Goal: Transaction & Acquisition: Subscribe to service/newsletter

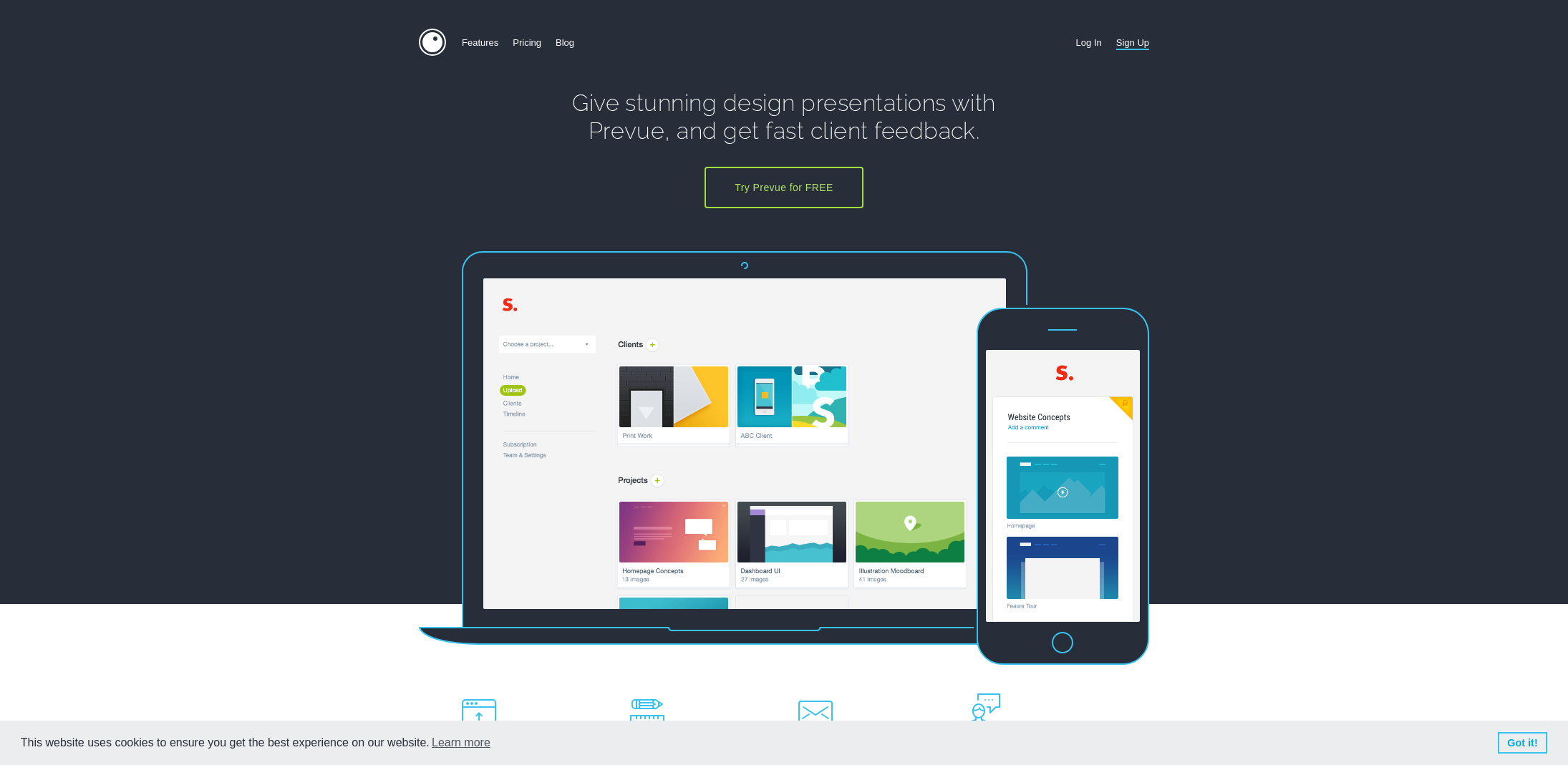
click at [1268, 171] on section "Features Pricing Blog Sign Up Log In Give stunning design presentations with Pr…" at bounding box center [784, 302] width 1568 height 604
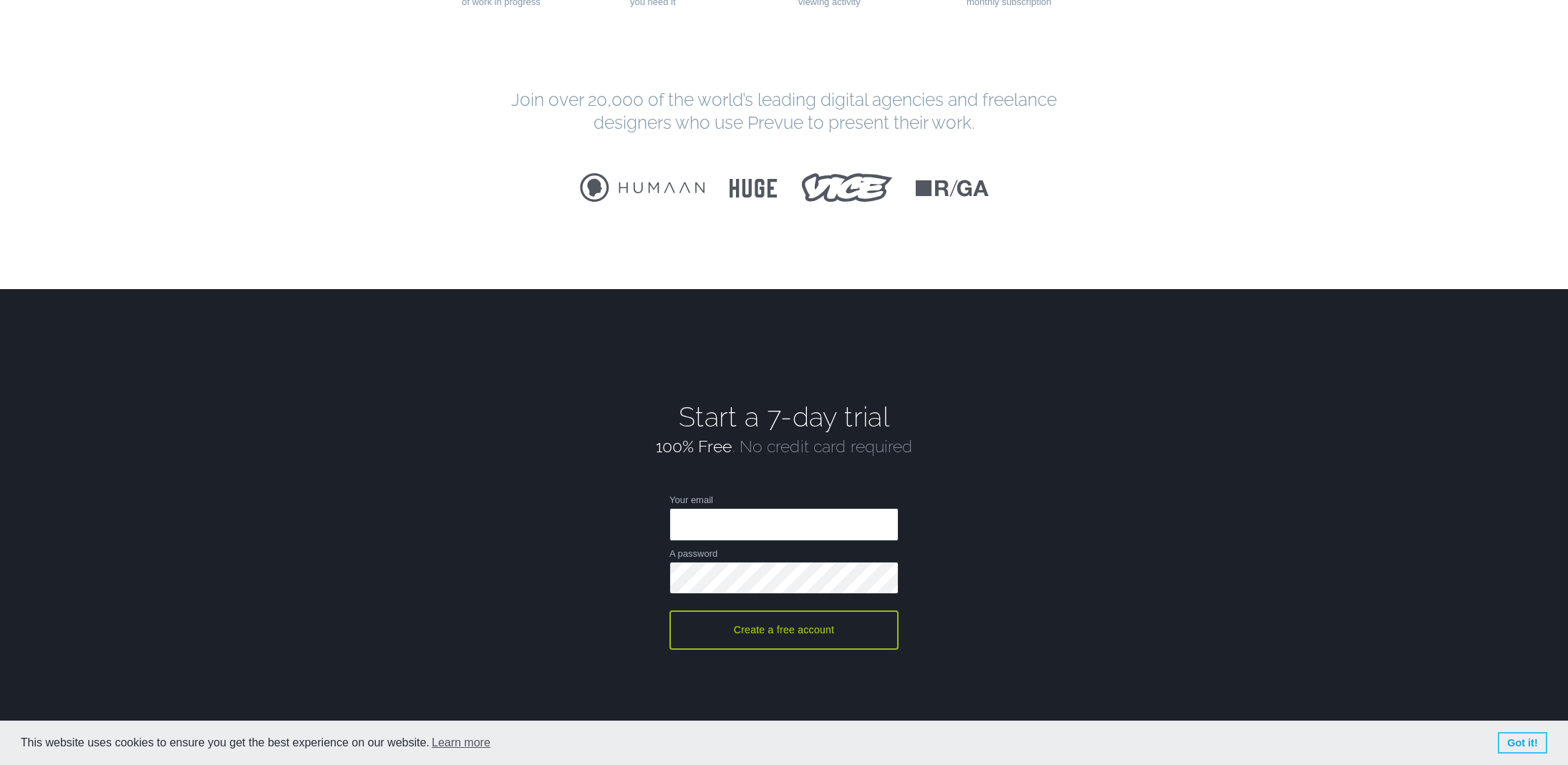
scroll to position [2953, 0]
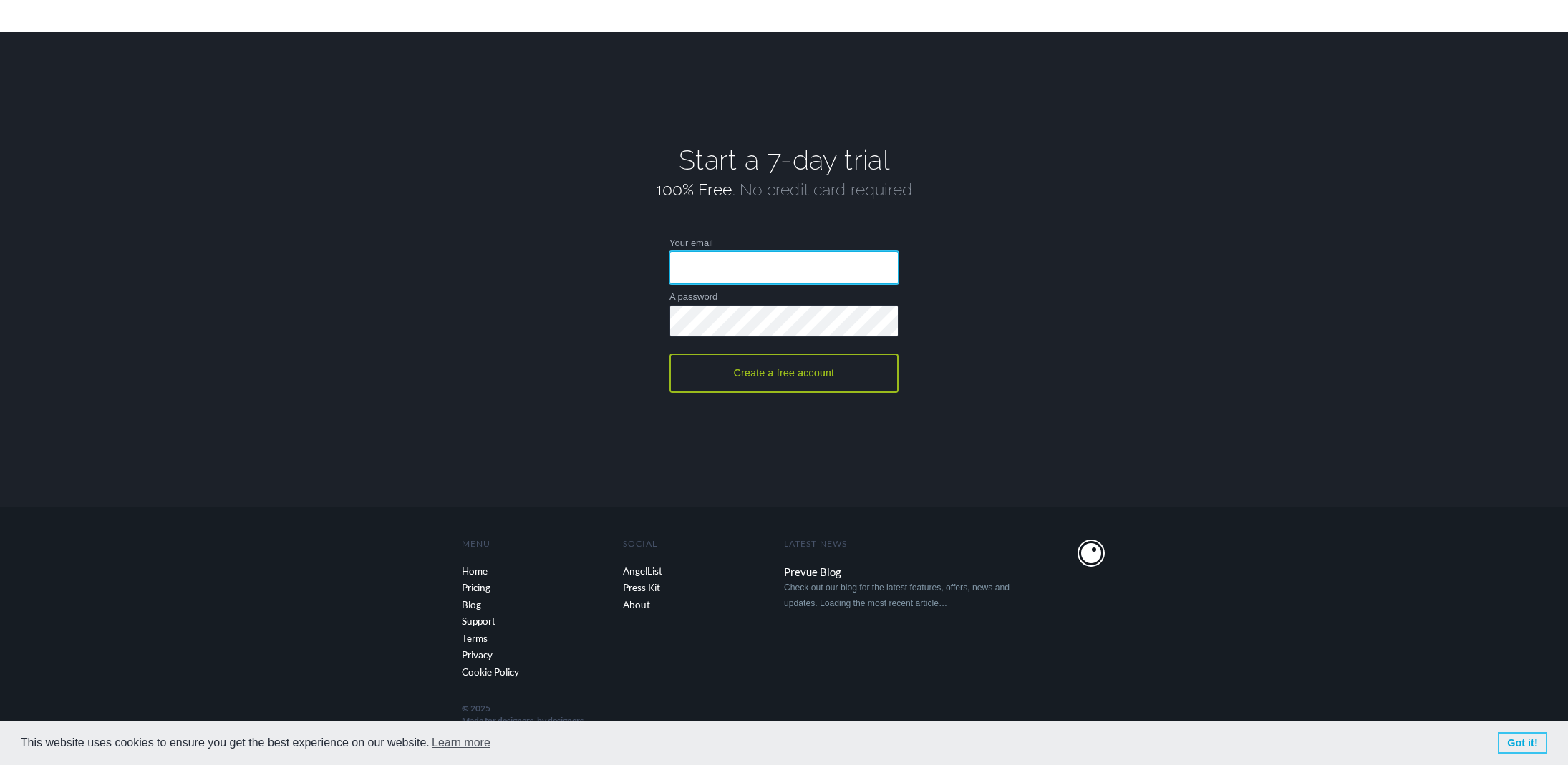
click at [810, 260] on input "Your email" at bounding box center [784, 266] width 229 height 32
type input "[EMAIL_ADDRESS][DOMAIN_NAME]"
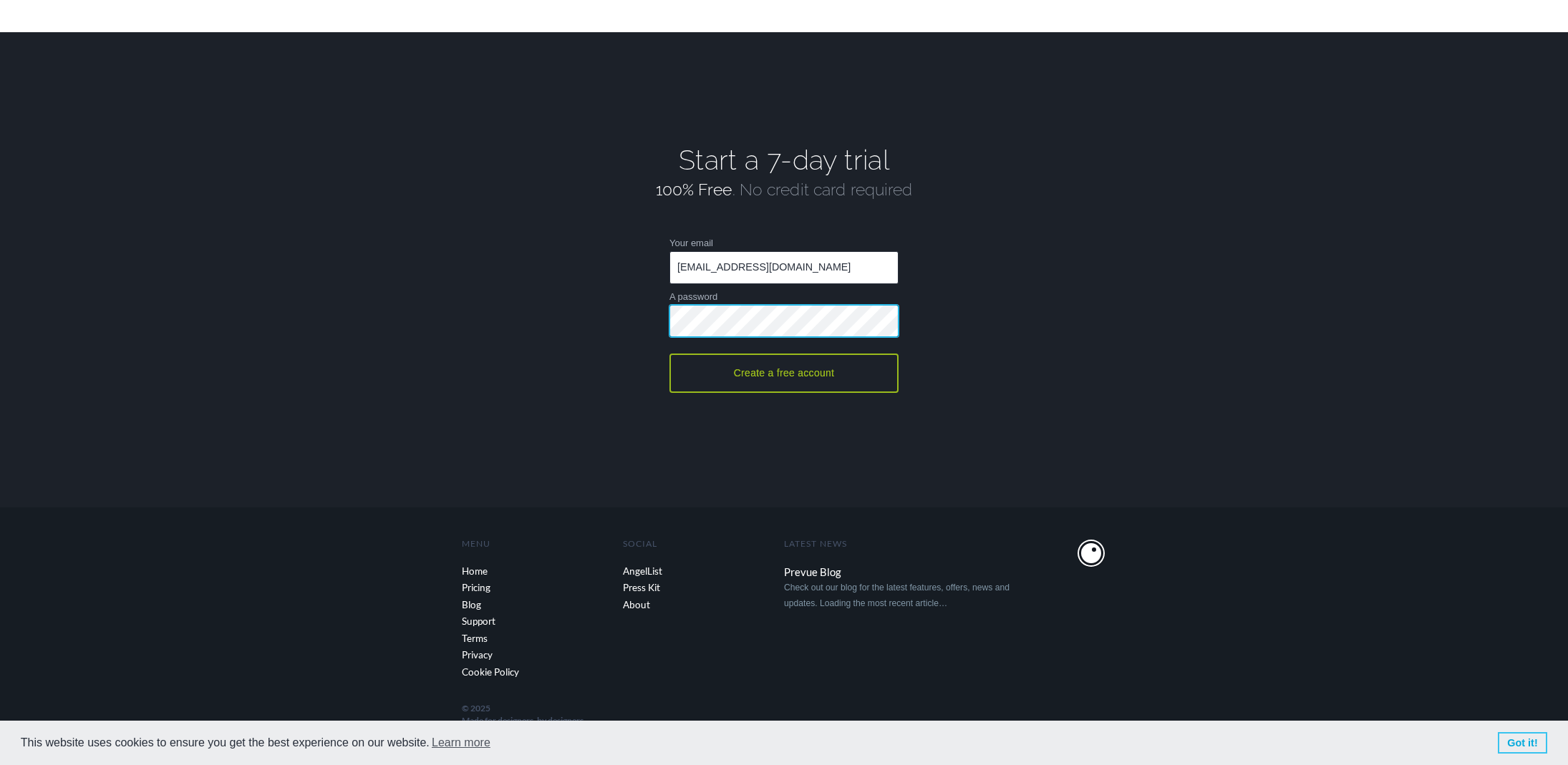
click at [670, 353] on button "Create a free account" at bounding box center [784, 373] width 229 height 40
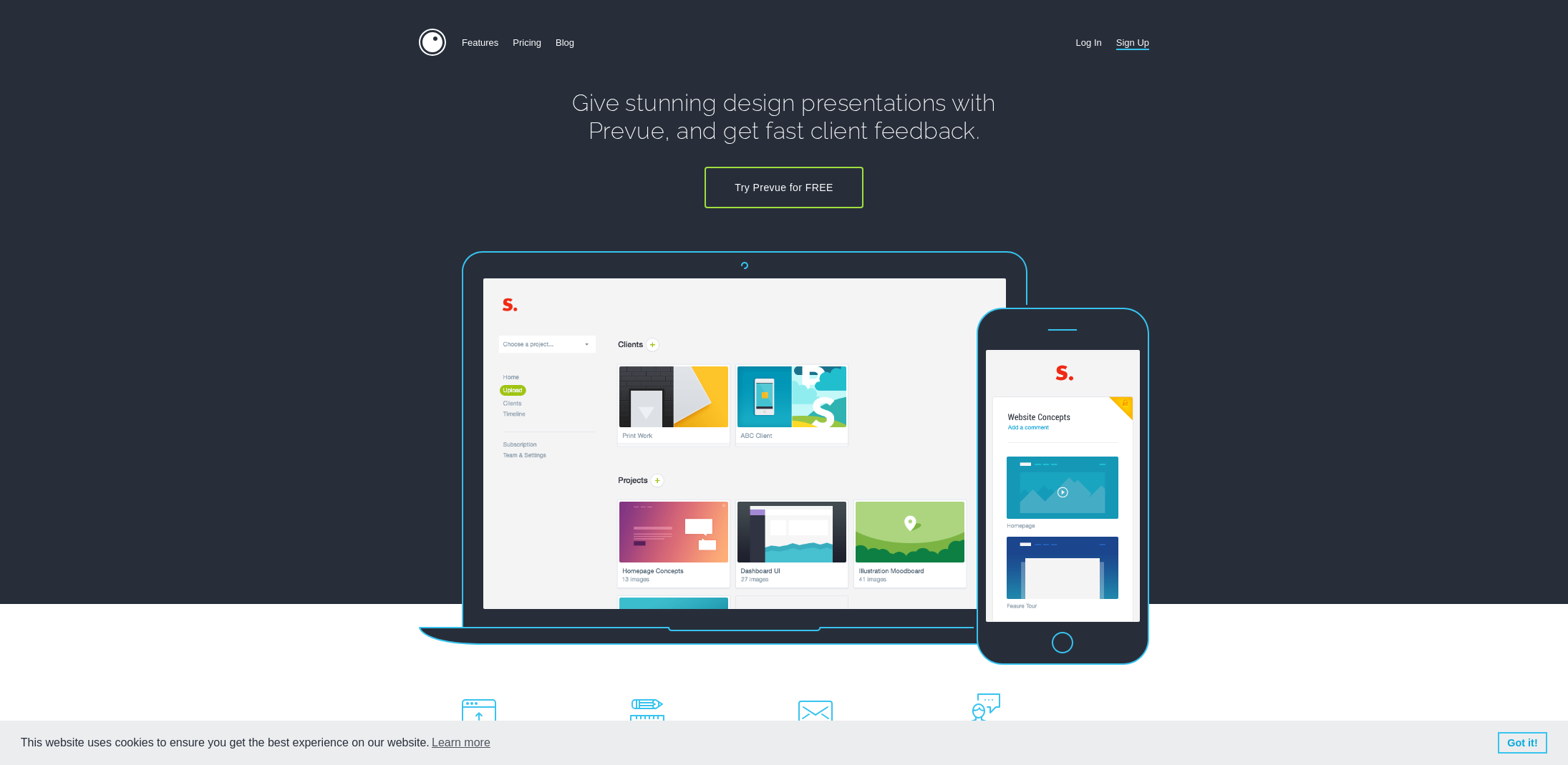
click at [798, 194] on link "Try Prevue for FREE" at bounding box center [784, 187] width 159 height 41
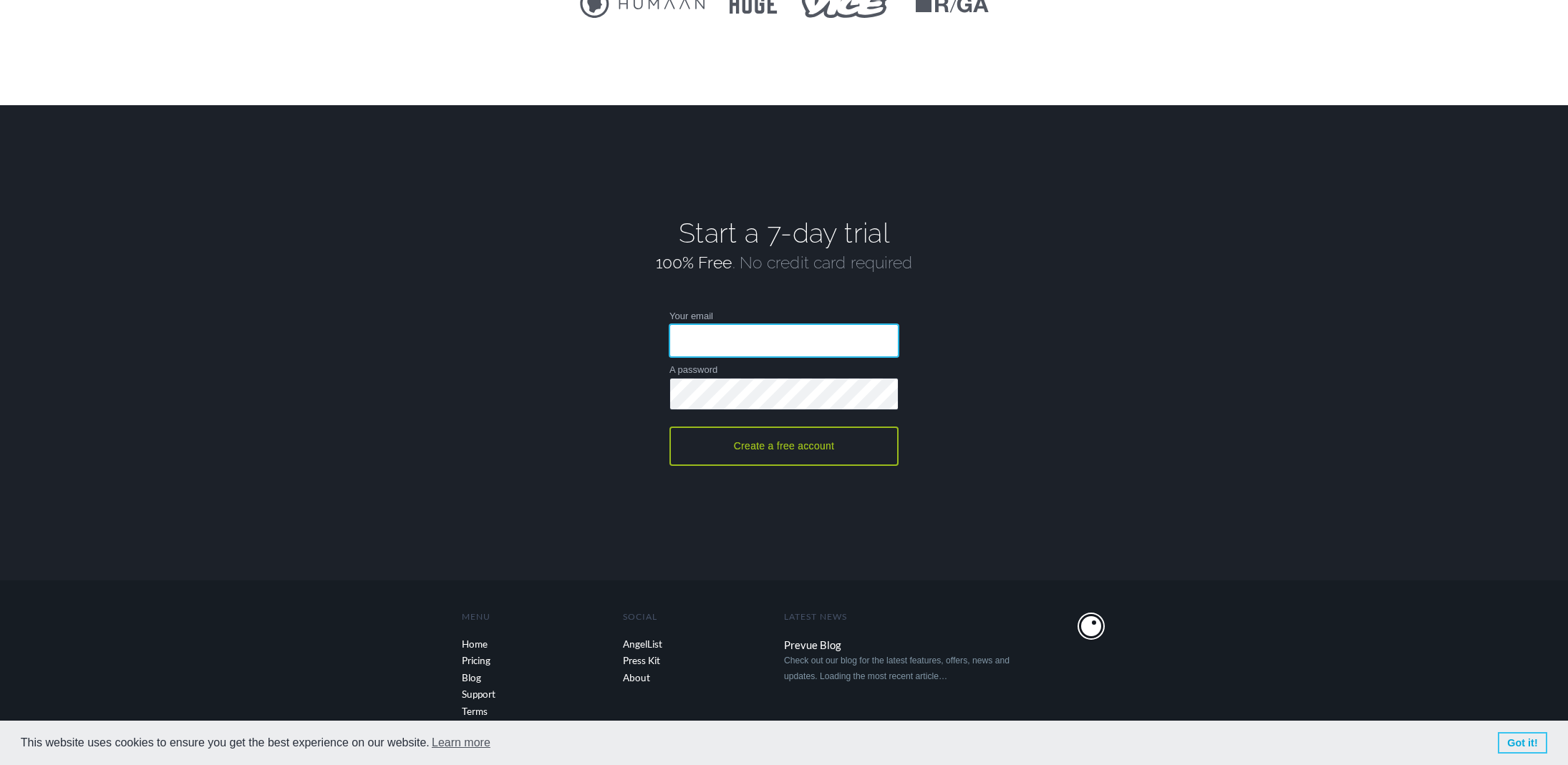
scroll to position [2953, 0]
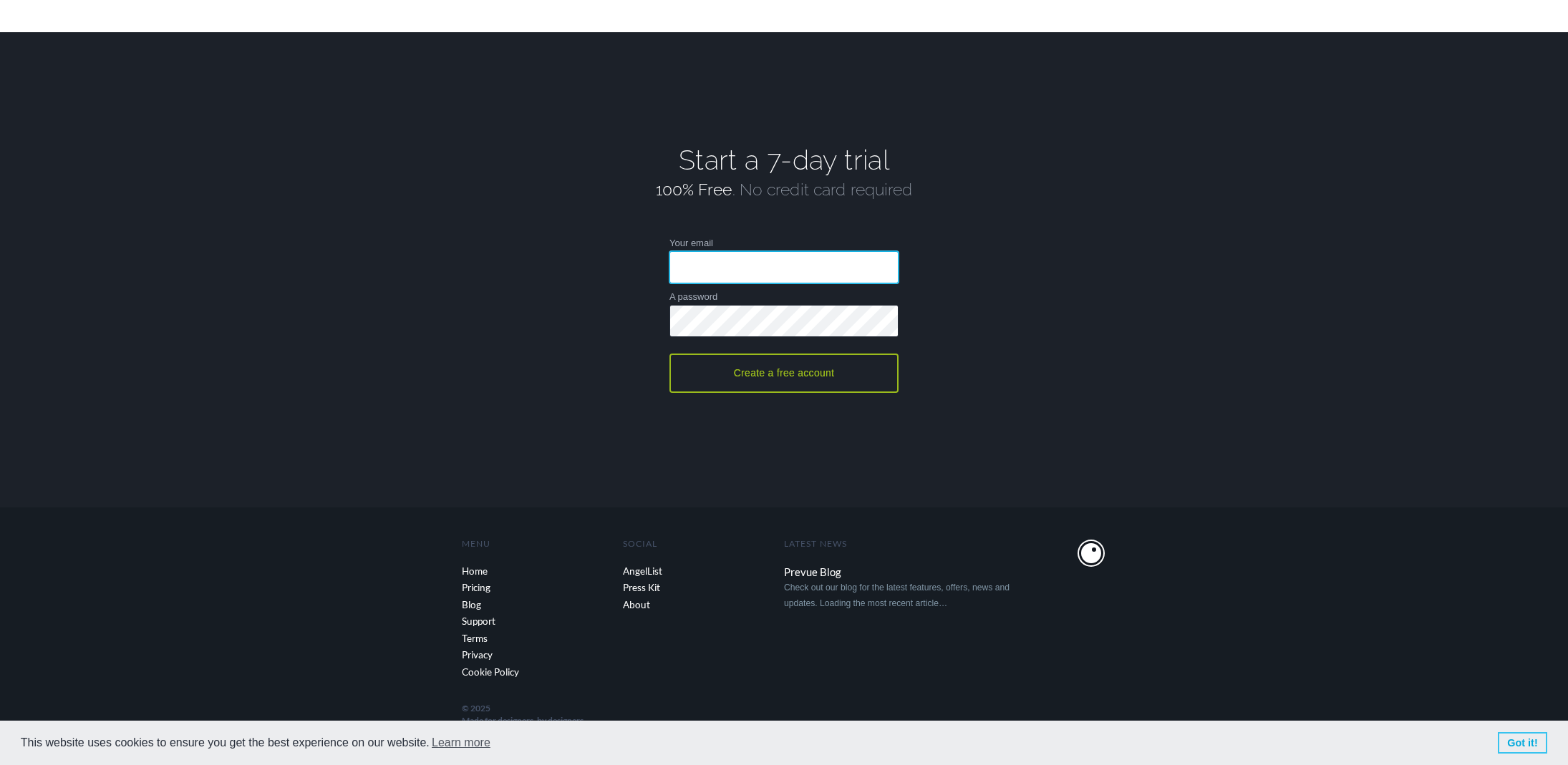
click at [792, 263] on input "Your email" at bounding box center [784, 266] width 229 height 32
type input "[EMAIL_ADDRESS][DOMAIN_NAME]"
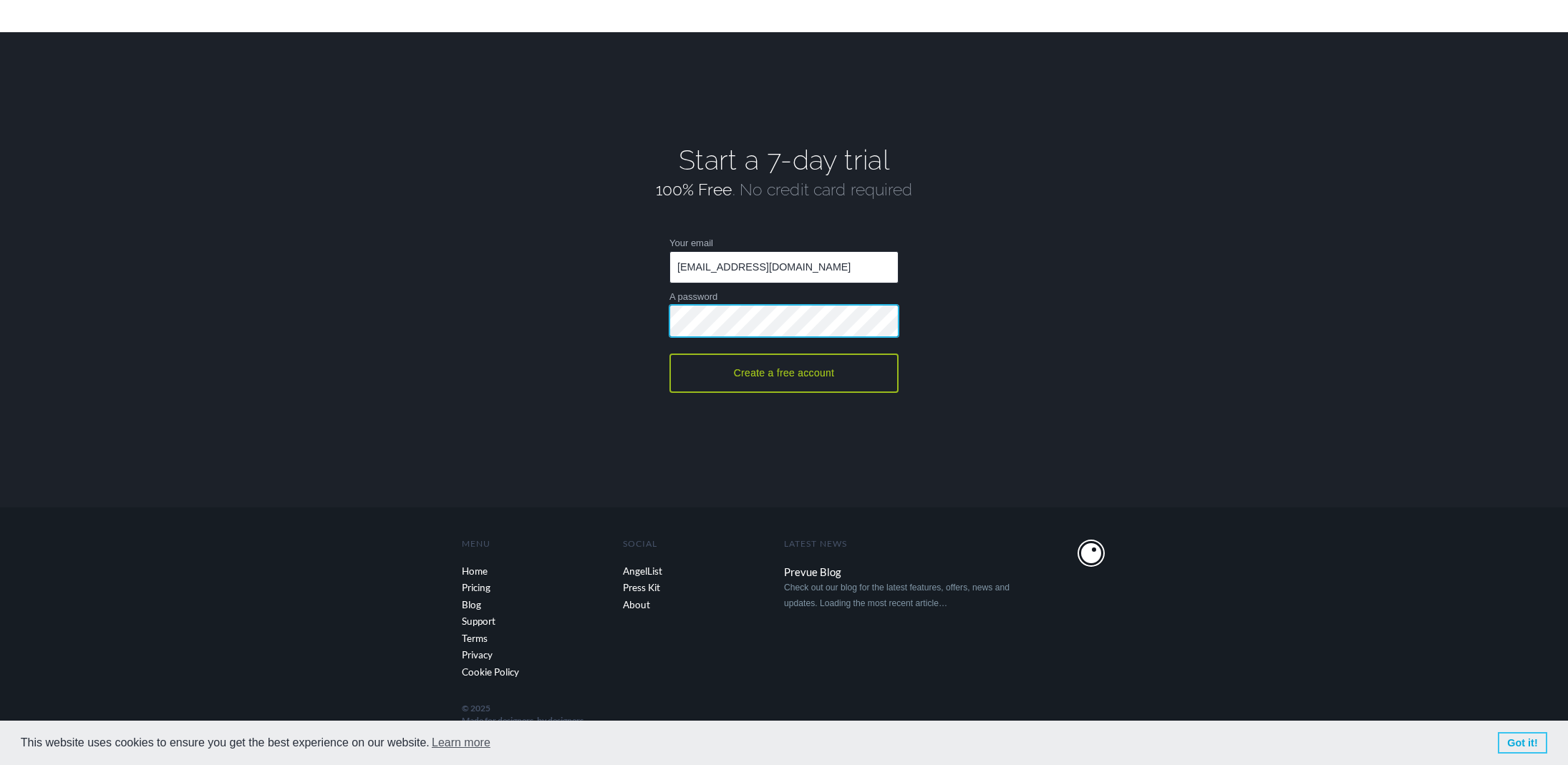
click at [670, 353] on button "Create a free account" at bounding box center [784, 373] width 229 height 40
